Goal: Find contact information: Find contact information

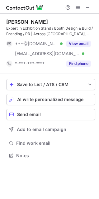
scroll to position [152, 99]
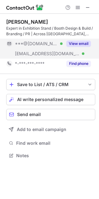
click at [75, 44] on button "View email" at bounding box center [79, 44] width 25 height 6
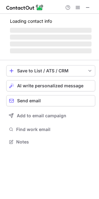
scroll to position [142, 99]
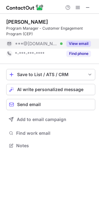
click at [72, 44] on button "View email" at bounding box center [79, 44] width 25 height 6
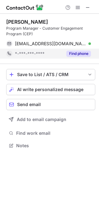
click at [87, 53] on button "Find phone" at bounding box center [79, 54] width 25 height 6
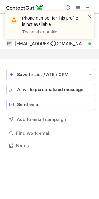
scroll to position [132, 99]
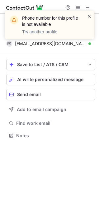
click at [90, 15] on span at bounding box center [89, 16] width 5 height 6
